Goal: Task Accomplishment & Management: Use online tool/utility

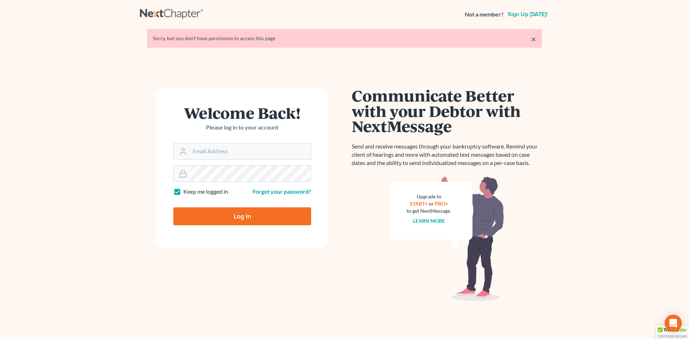
type input "mmanning@tbennerlaw.com"
click at [244, 218] on input "Log In" at bounding box center [242, 217] width 138 height 18
type input "Thinking..."
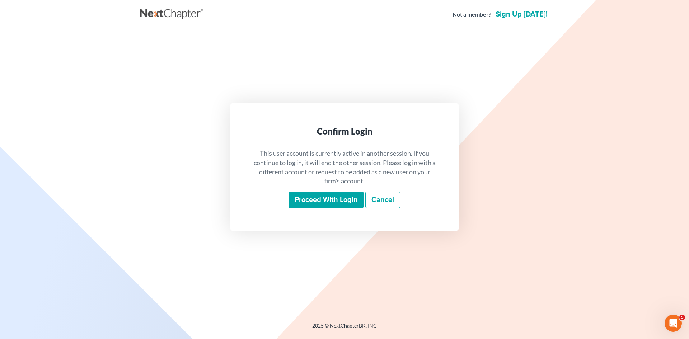
click at [330, 199] on input "Proceed with login" at bounding box center [326, 200] width 75 height 17
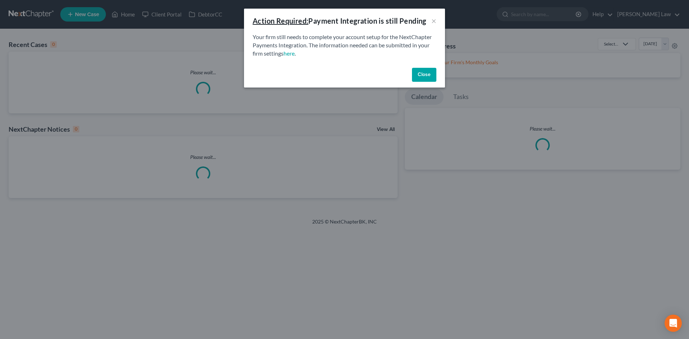
click at [338, 46] on p "Your firm still needs to complete your account setup for the NextChapter Paymen…" at bounding box center [345, 45] width 184 height 25
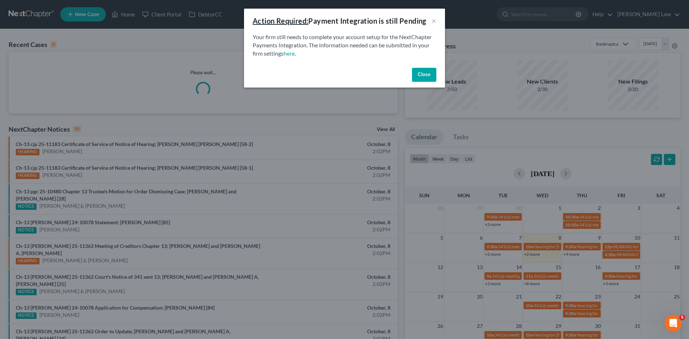
click at [418, 70] on button "Close" at bounding box center [424, 75] width 24 height 14
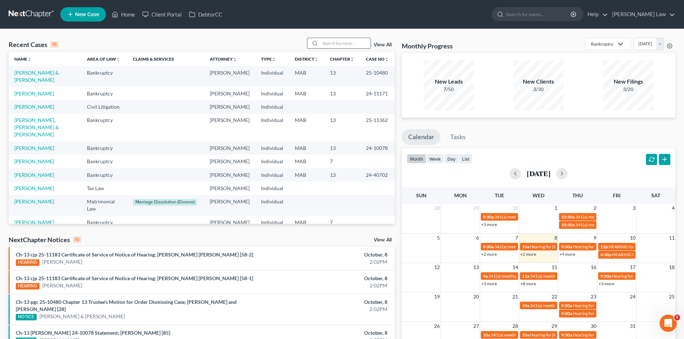
click at [354, 43] on input "search" at bounding box center [345, 43] width 50 height 10
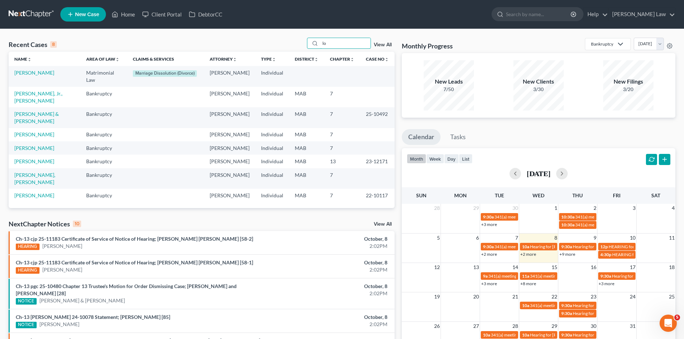
type input "l"
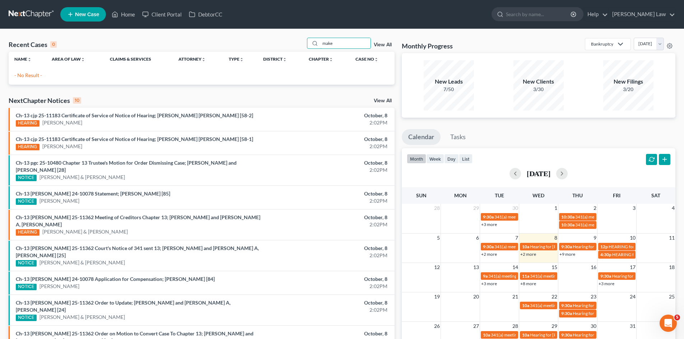
type input "make"
